Goal: Find contact information: Find contact information

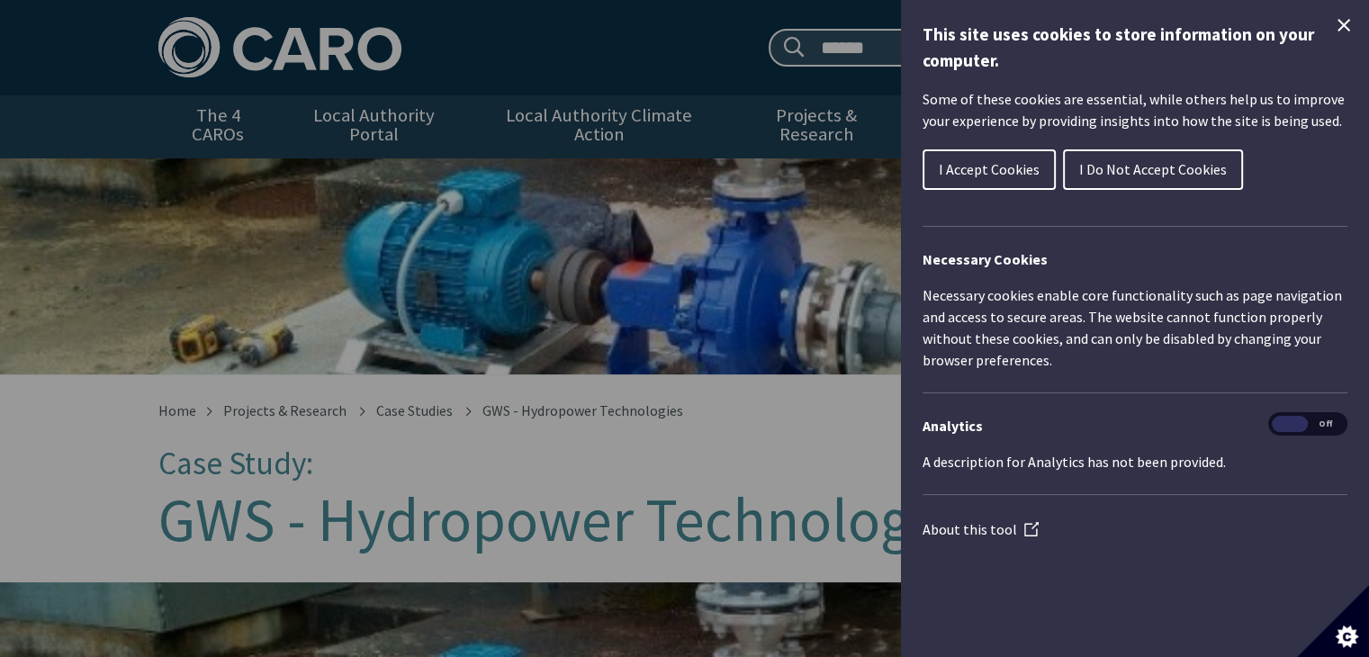
click at [998, 170] on span "I Accept Cookies" at bounding box center [989, 169] width 101 height 18
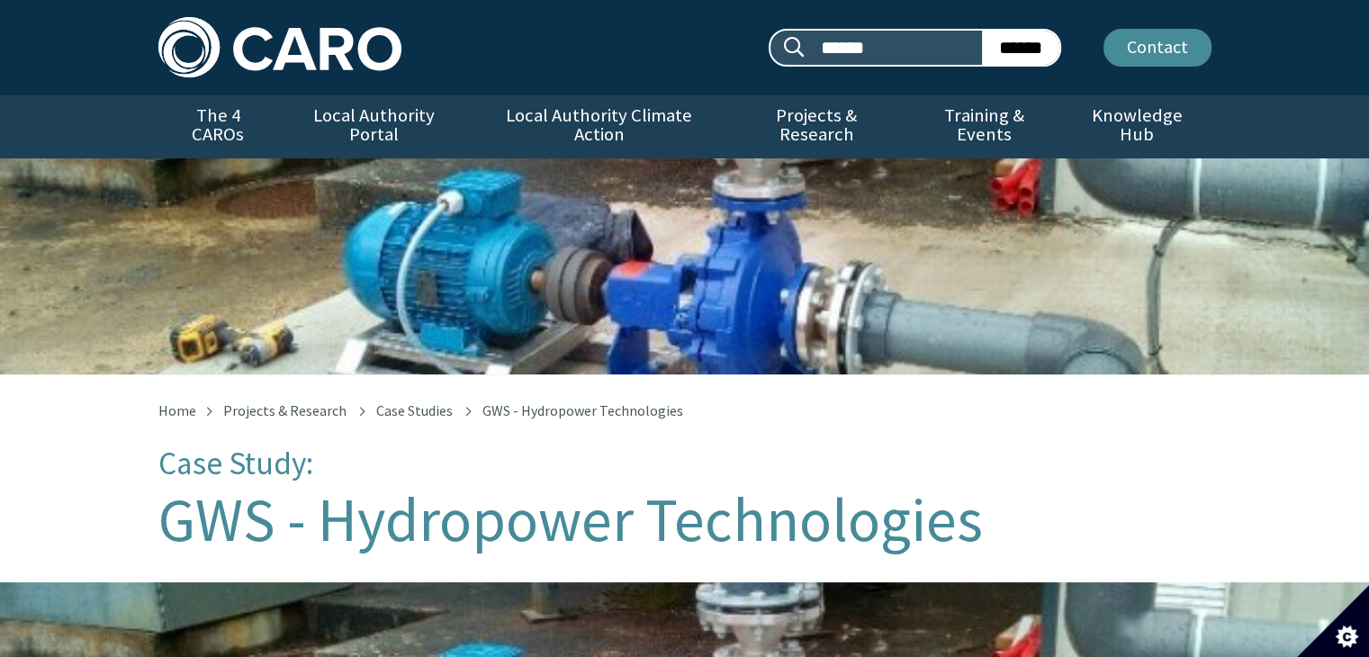
click at [1171, 60] on link "Contact" at bounding box center [1158, 48] width 108 height 38
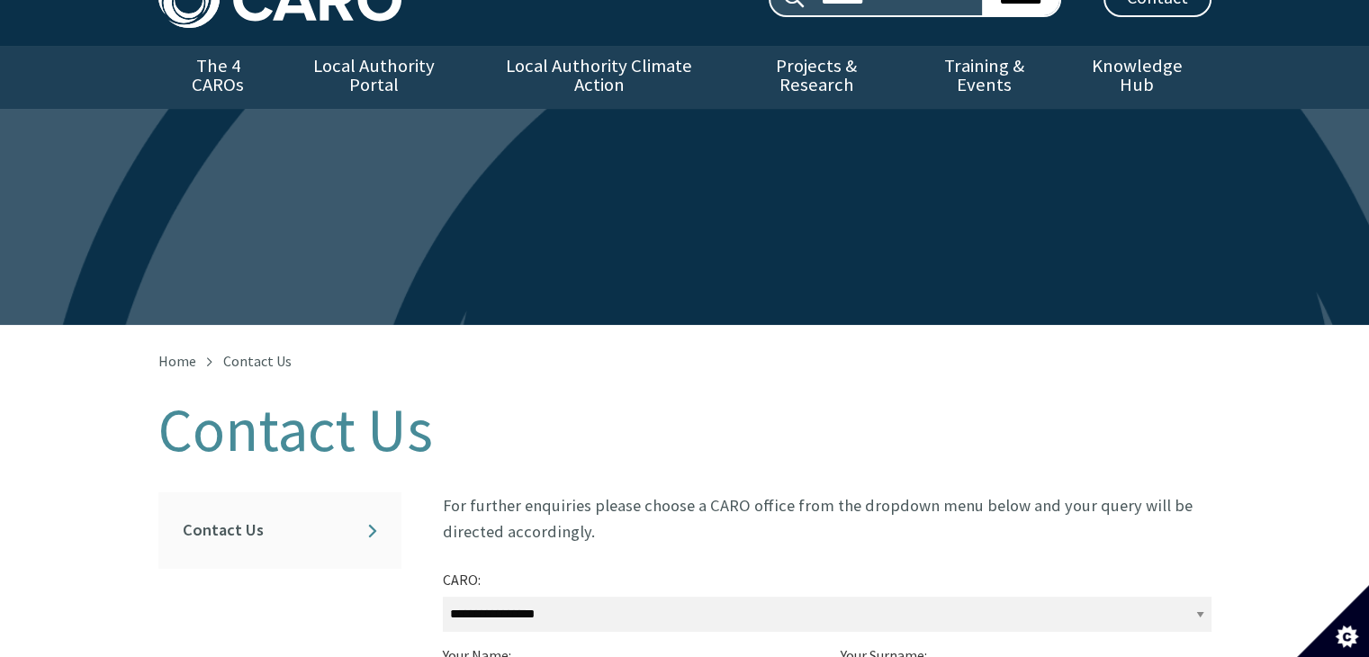
scroll to position [26, 0]
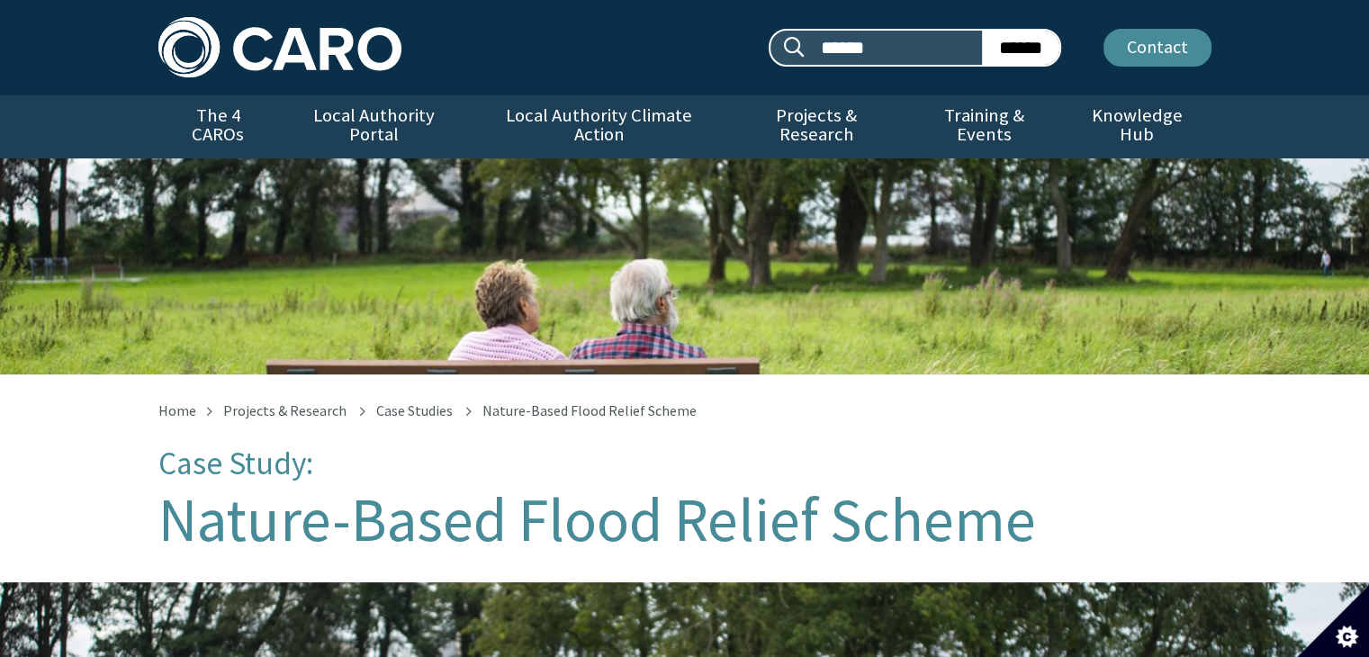
click at [1170, 52] on link "Contact" at bounding box center [1158, 48] width 108 height 38
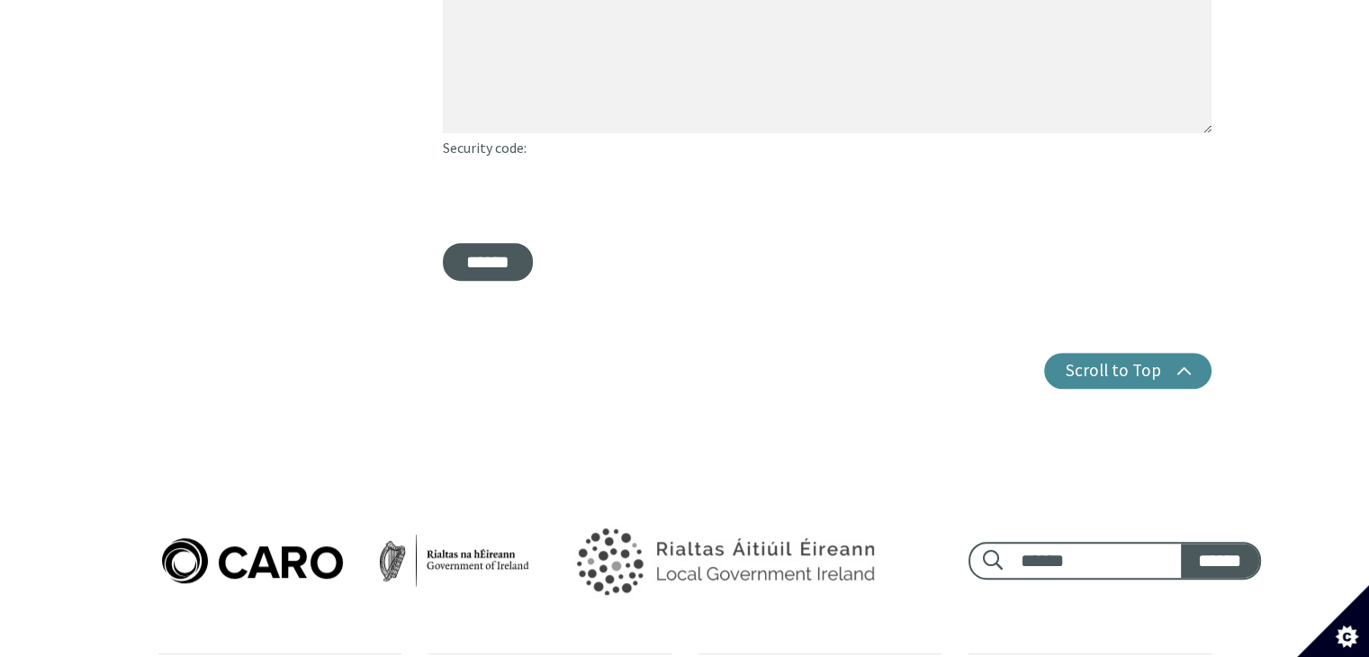
scroll to position [900, 0]
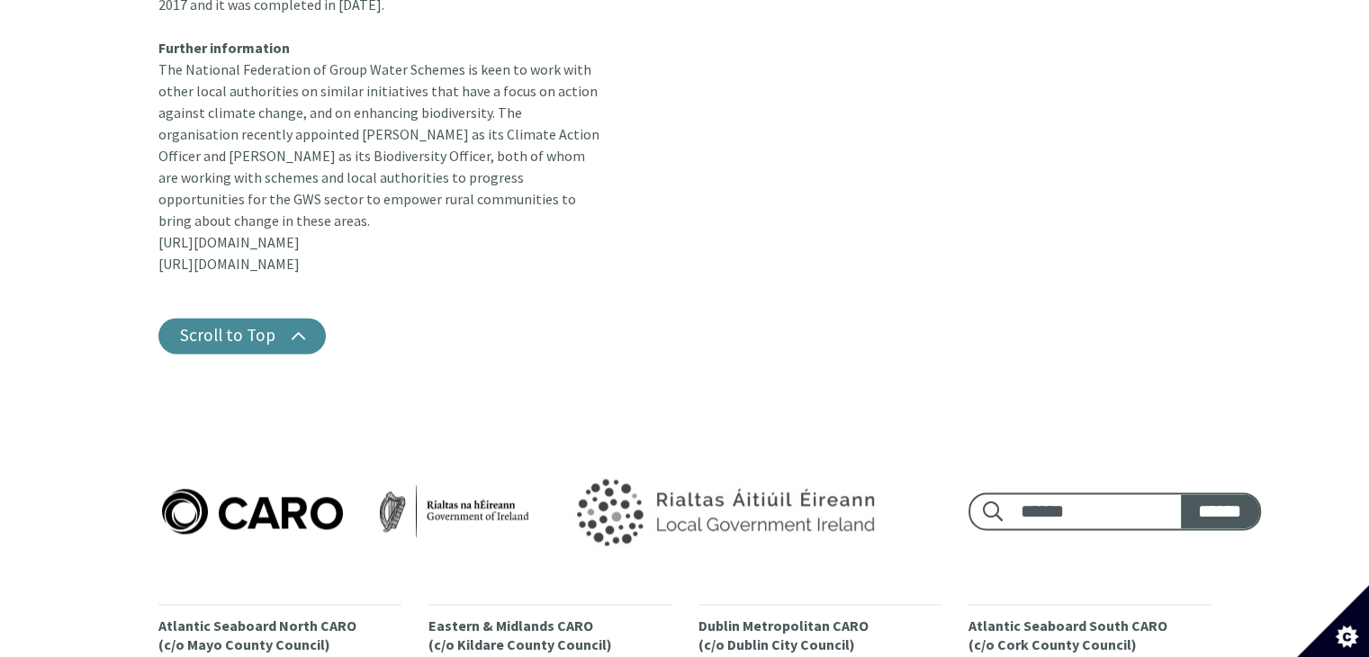
scroll to position [2479, 0]
